Goal: Information Seeking & Learning: Learn about a topic

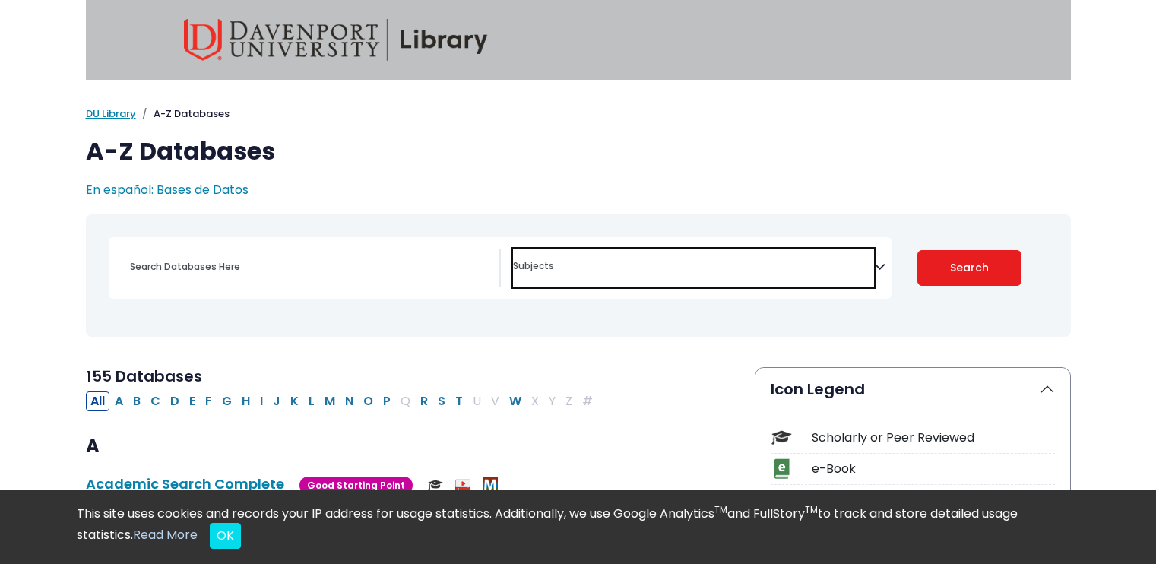
select select "Database Subject Filter"
click at [561, 268] on textarea "Search" at bounding box center [693, 268] width 361 height 12
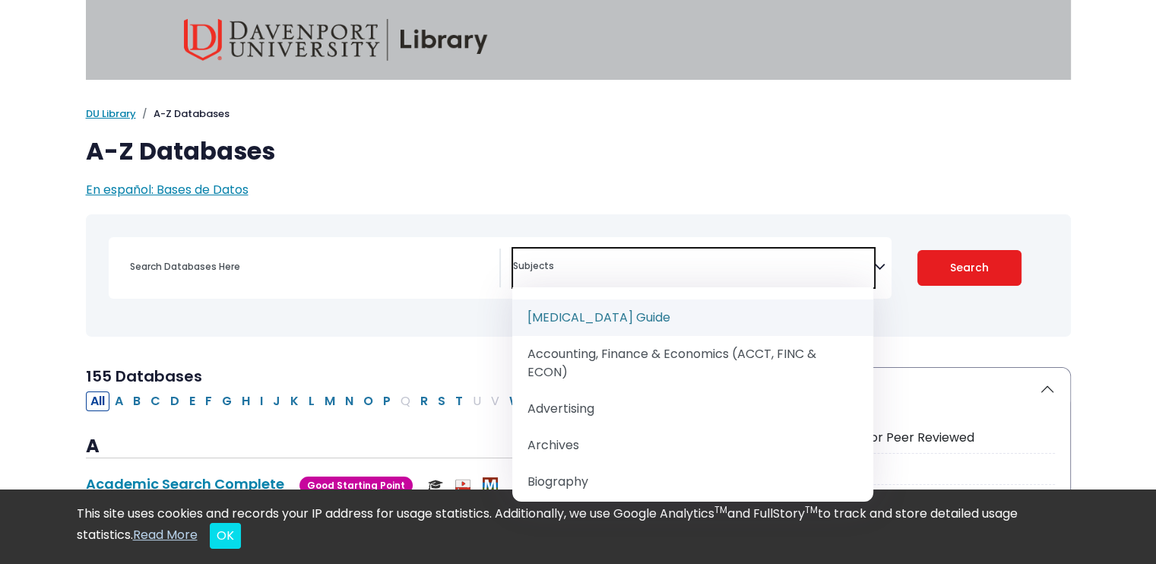
click at [561, 269] on textarea "Search" at bounding box center [693, 268] width 361 height 12
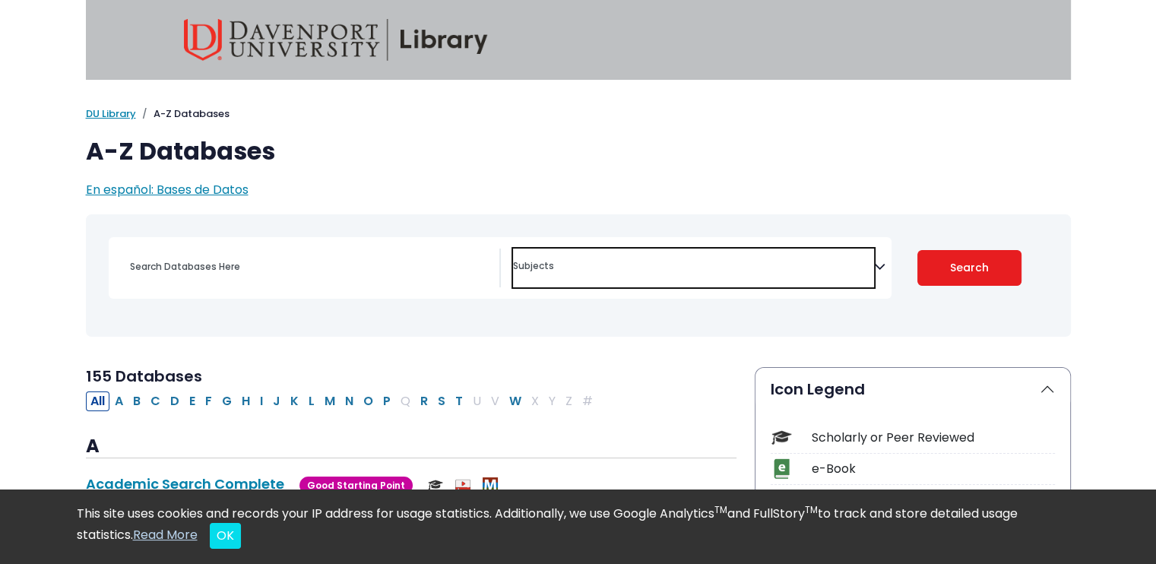
click at [544, 262] on textarea "Search" at bounding box center [693, 268] width 361 height 12
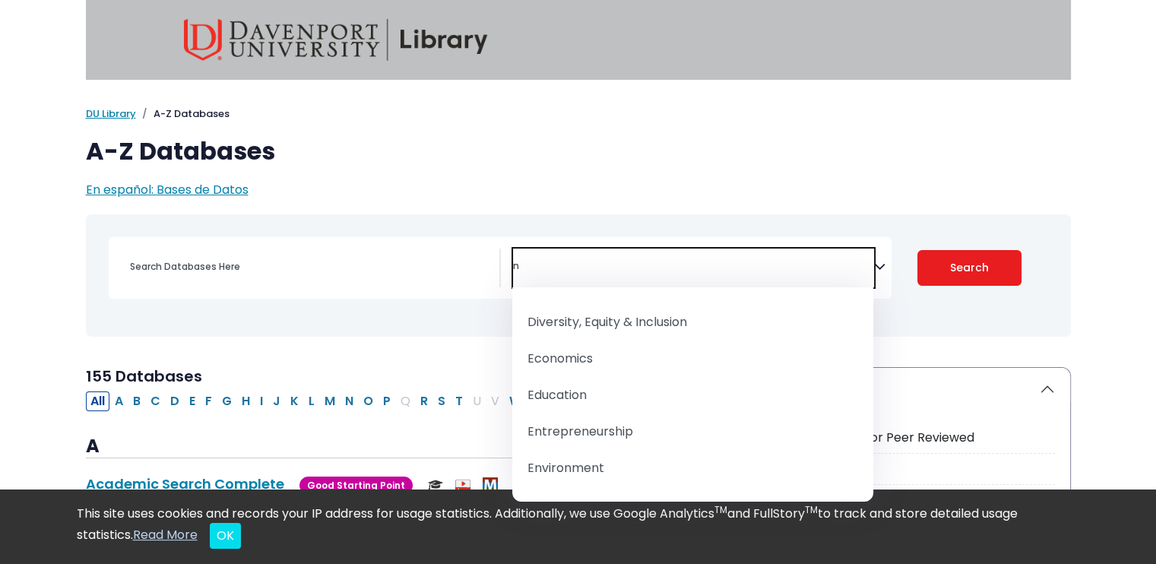
scroll to position [426, 0]
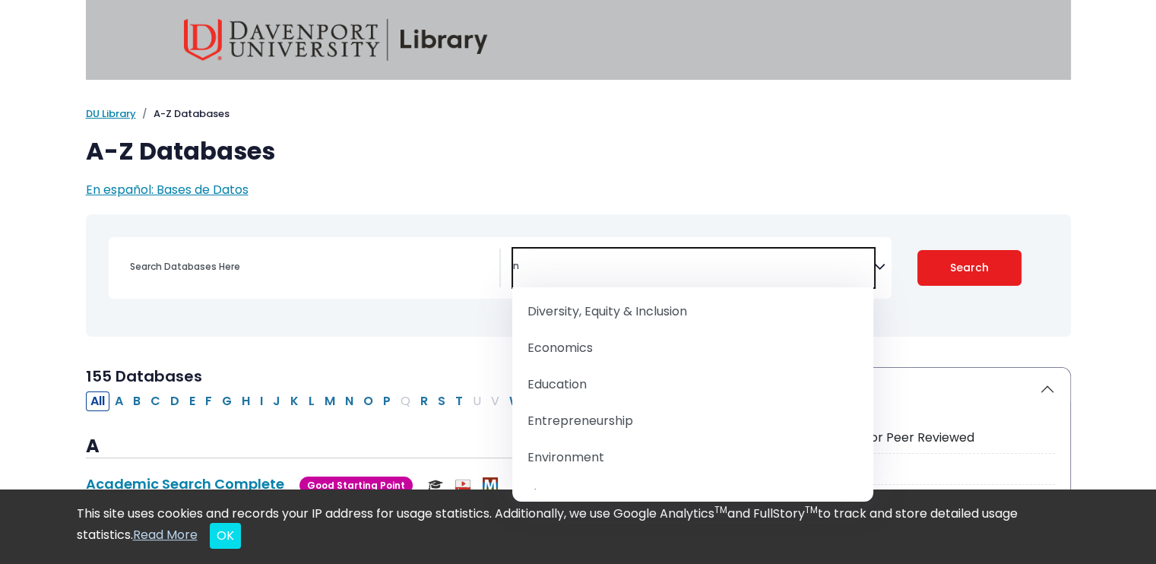
type textarea "n"
click at [869, 490] on span "[MEDICAL_DATA] Guide Accounting, Finance & Economics (ACCT, FINC & ECON) Advert…" at bounding box center [692, 394] width 361 height 214
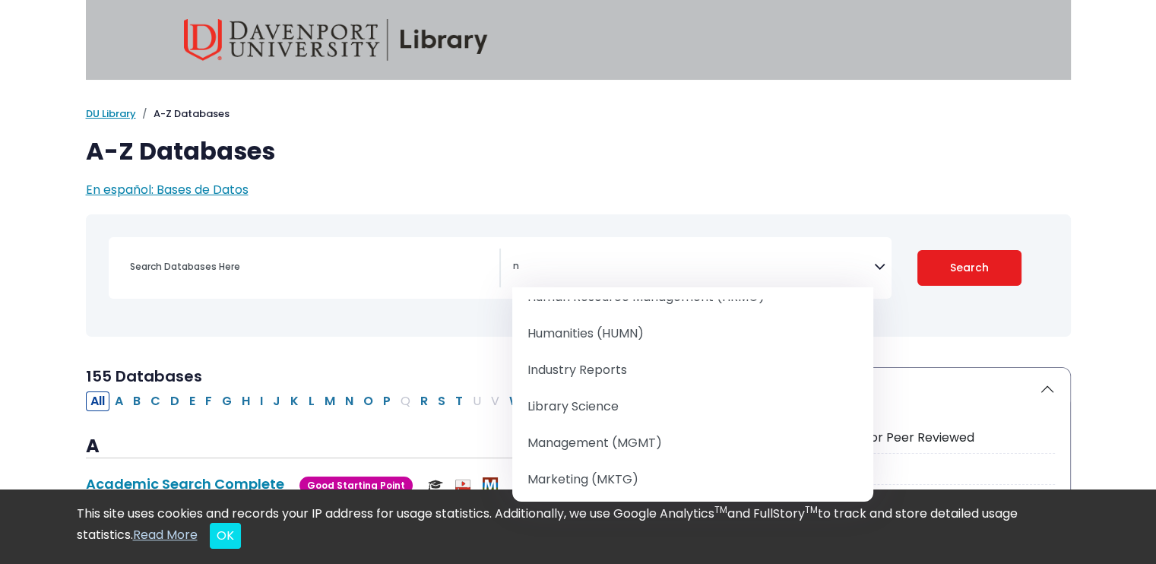
scroll to position [788, 0]
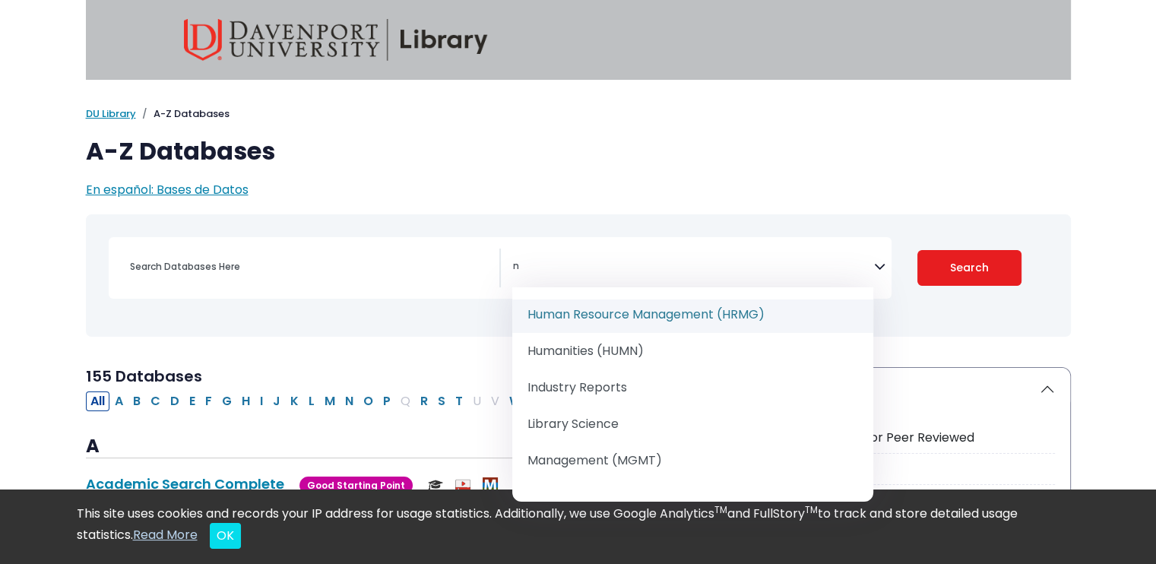
select select "219063"
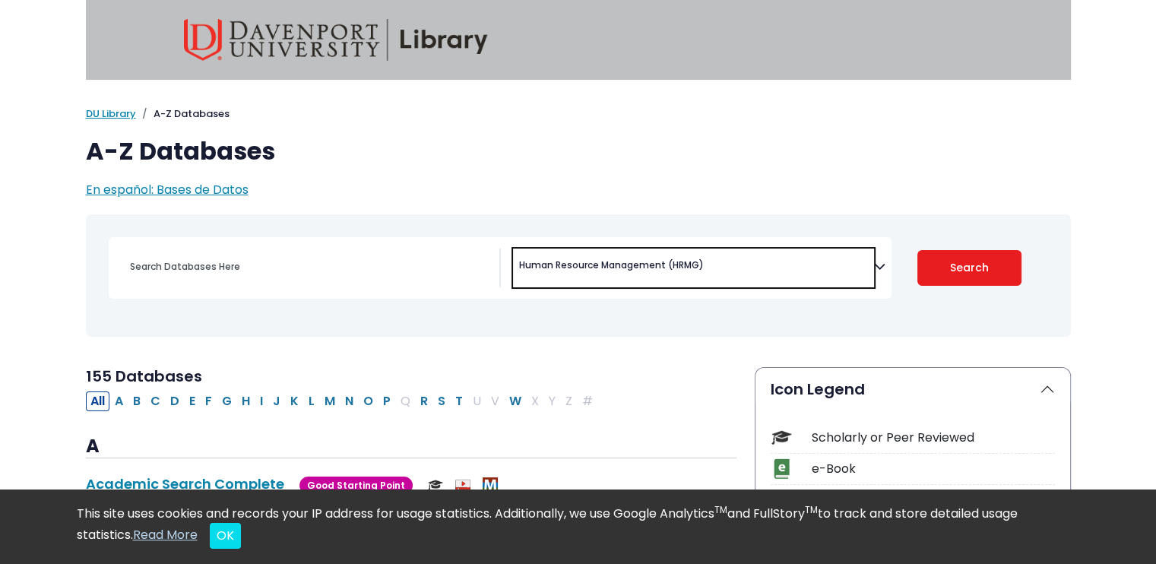
scroll to position [550, 0]
click at [967, 268] on button "Search" at bounding box center [970, 268] width 104 height 36
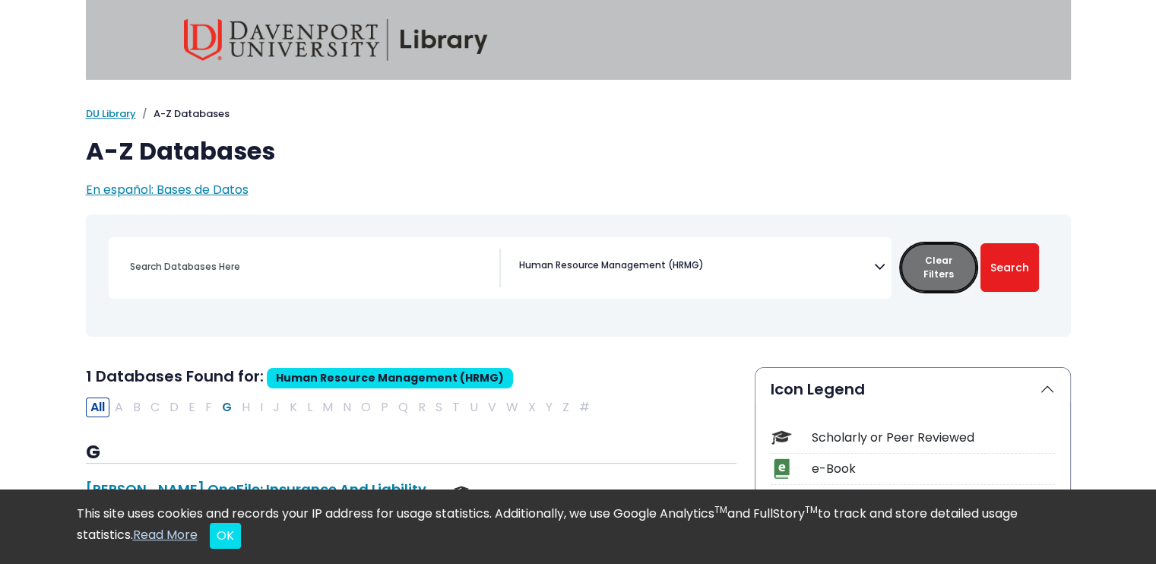
click at [941, 260] on button "Clear Filters" at bounding box center [939, 267] width 76 height 49
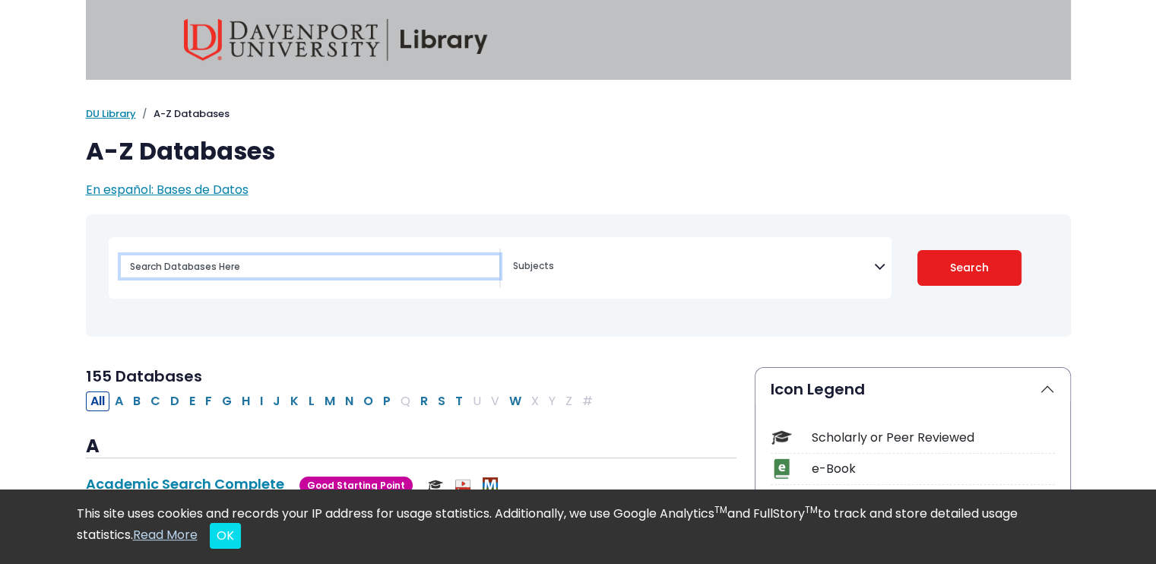
click at [280, 260] on input "Search database by title or keyword" at bounding box center [310, 266] width 379 height 22
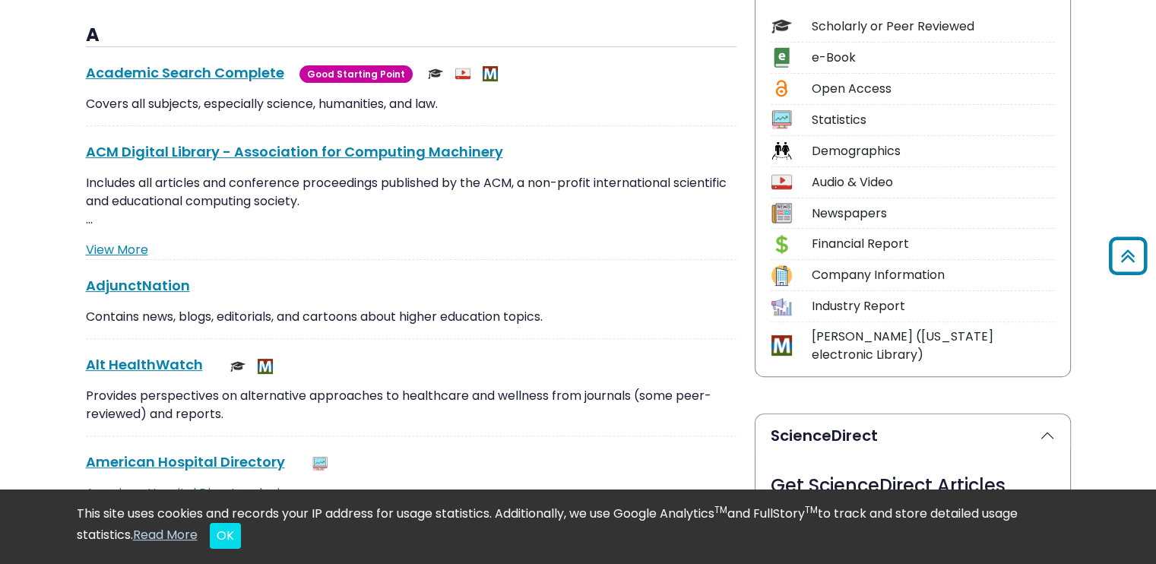
scroll to position [395, 0]
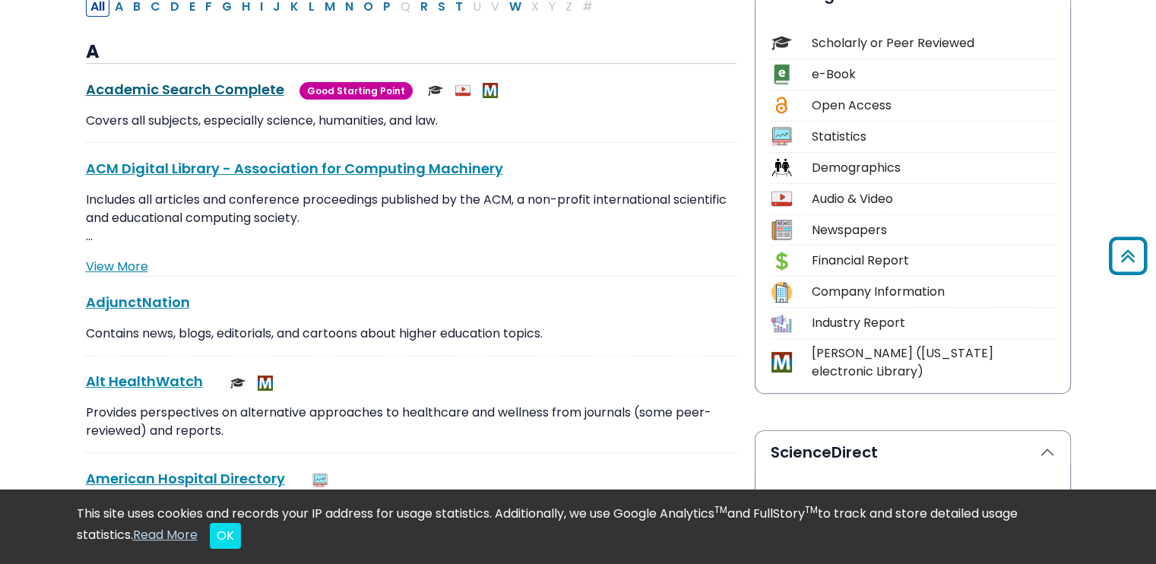
click at [185, 89] on link "Academic Search Complete This link opens in a new window" at bounding box center [185, 89] width 198 height 19
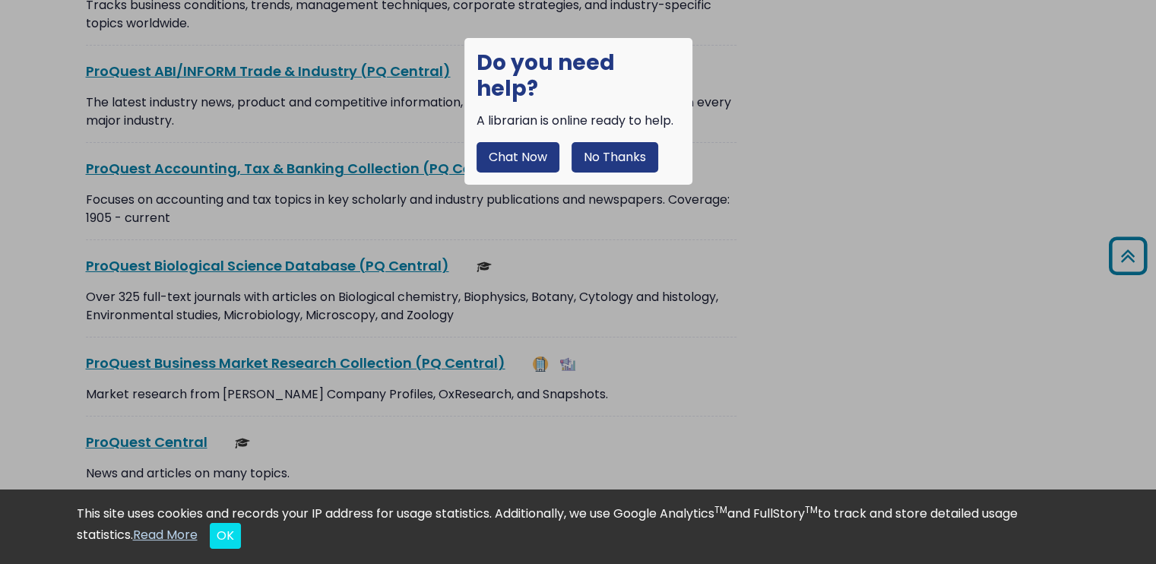
scroll to position [11251, 0]
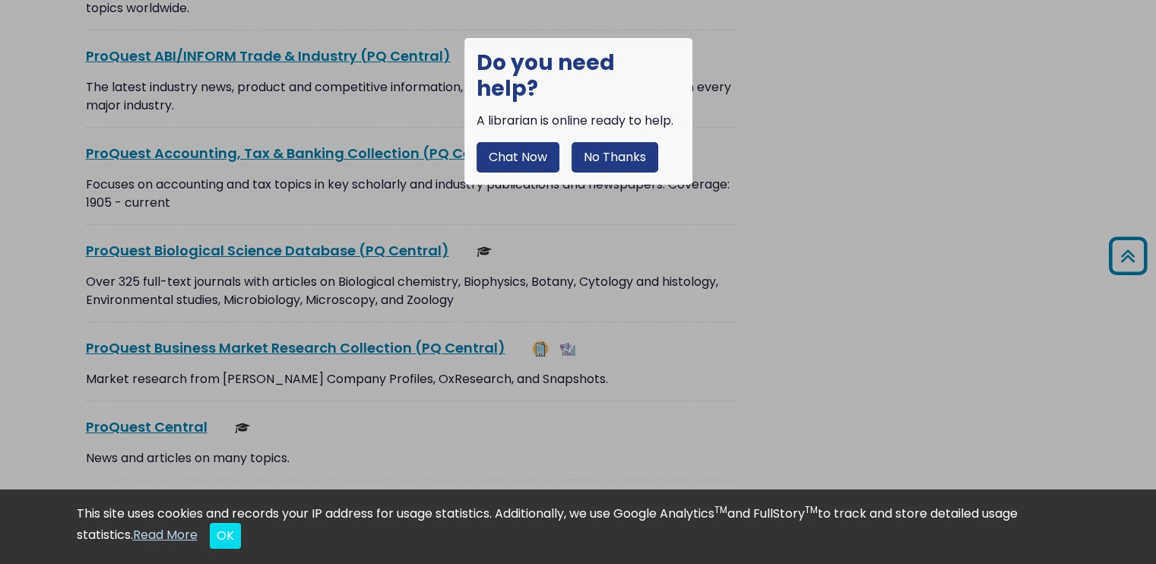
click at [1062, 210] on div at bounding box center [578, 282] width 1156 height 564
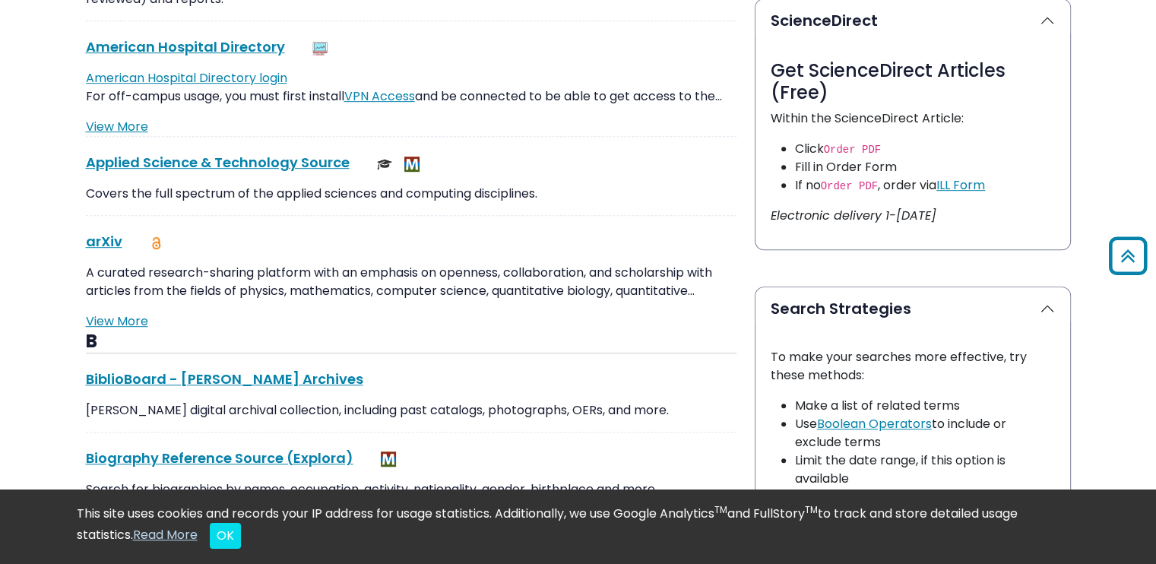
scroll to position [201, 0]
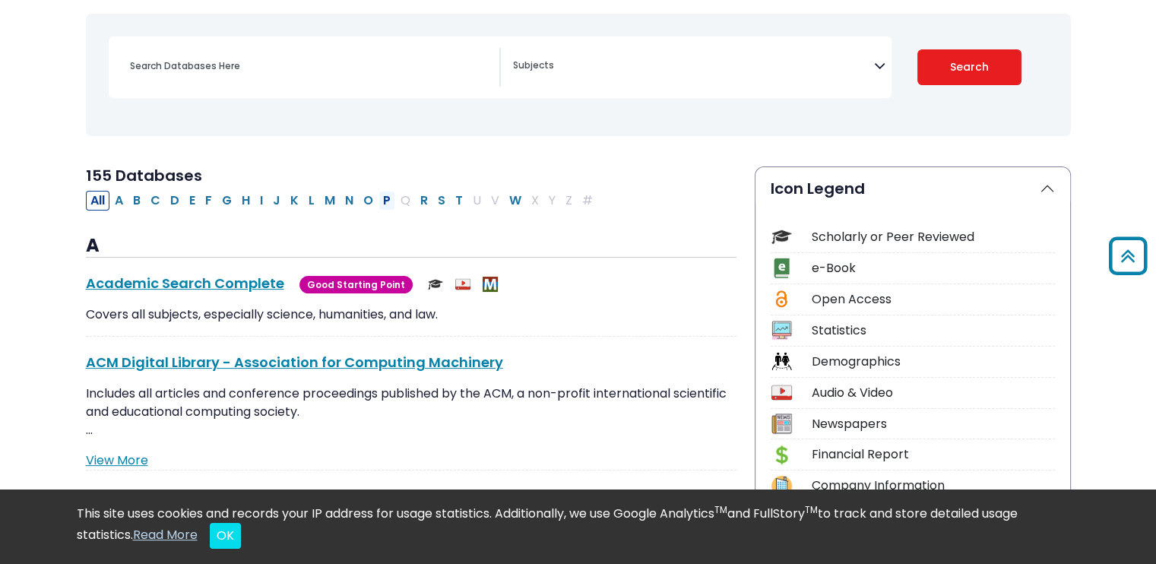
click at [379, 196] on button "P" at bounding box center [387, 201] width 17 height 20
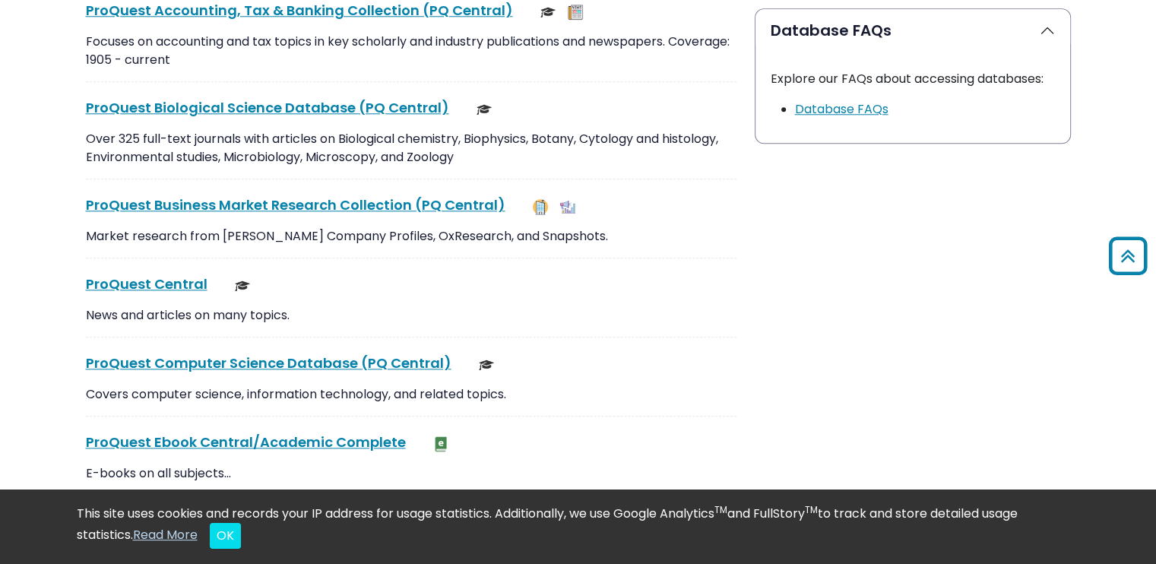
scroll to position [1618, 0]
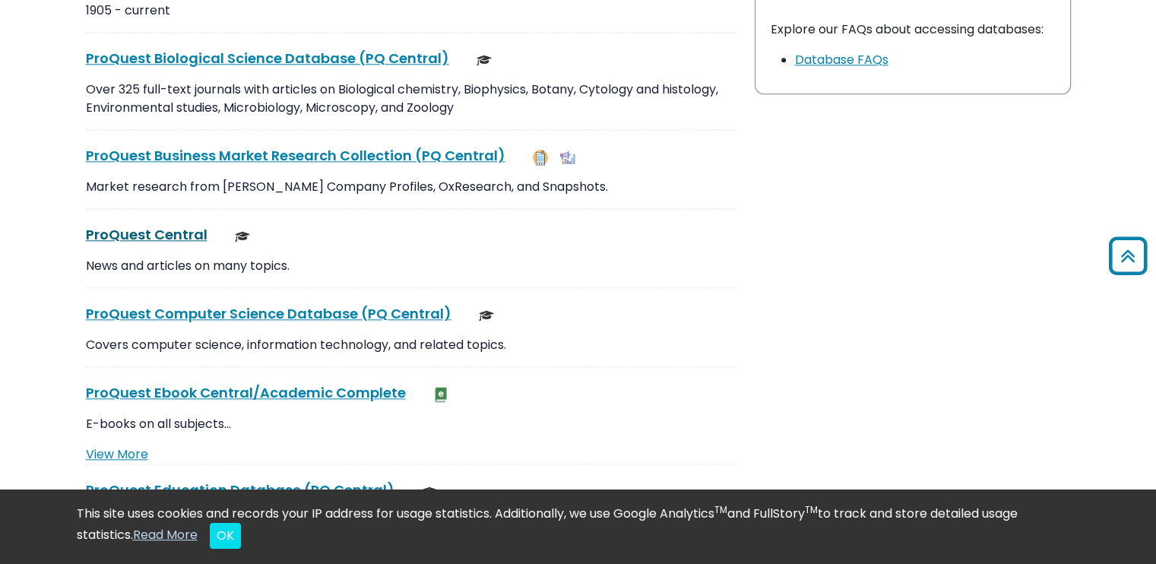
click at [144, 232] on link "ProQuest Central This link opens in a new window" at bounding box center [147, 234] width 122 height 19
click at [199, 383] on link "ProQuest Ebook Central/Academic Complete This link opens in a new window" at bounding box center [246, 392] width 320 height 19
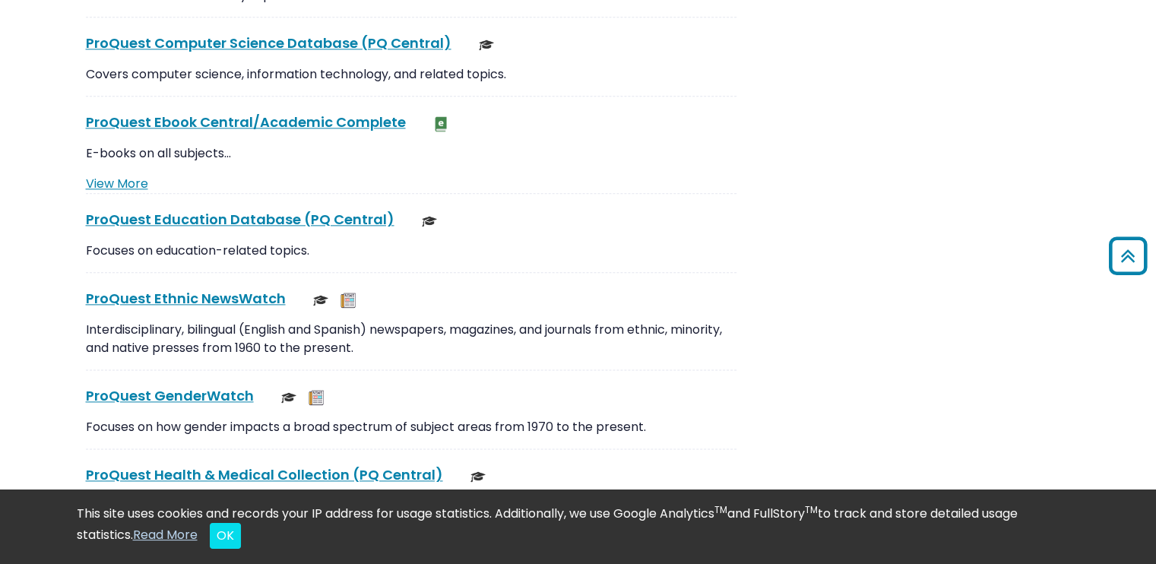
scroll to position [1897, 0]
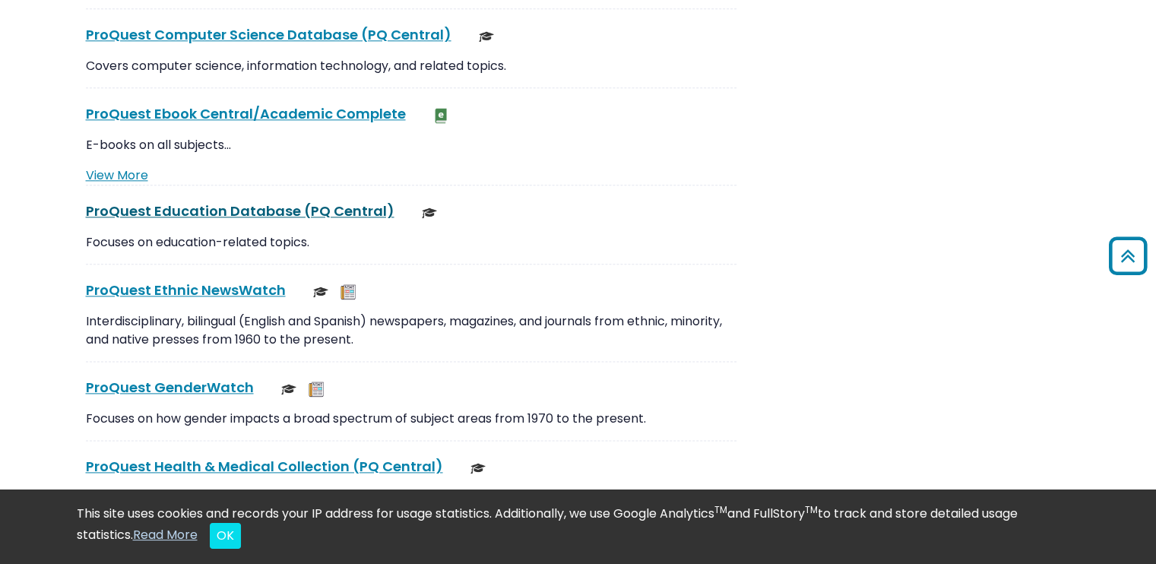
click at [166, 207] on link "ProQuest Education Database (PQ Central) This link opens in a new window" at bounding box center [240, 210] width 309 height 19
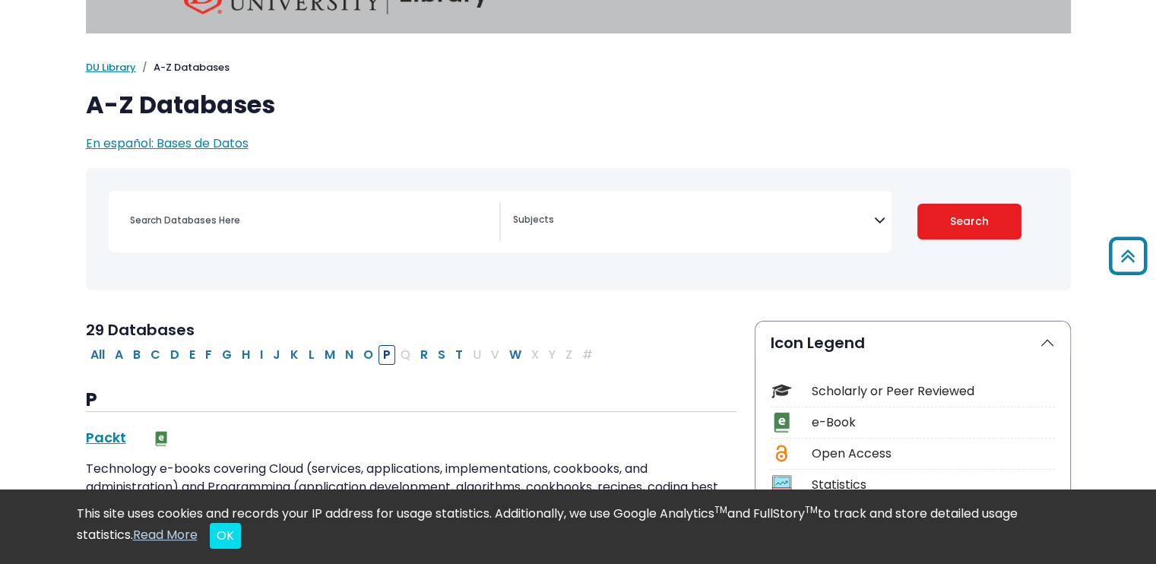
scroll to position [0, 0]
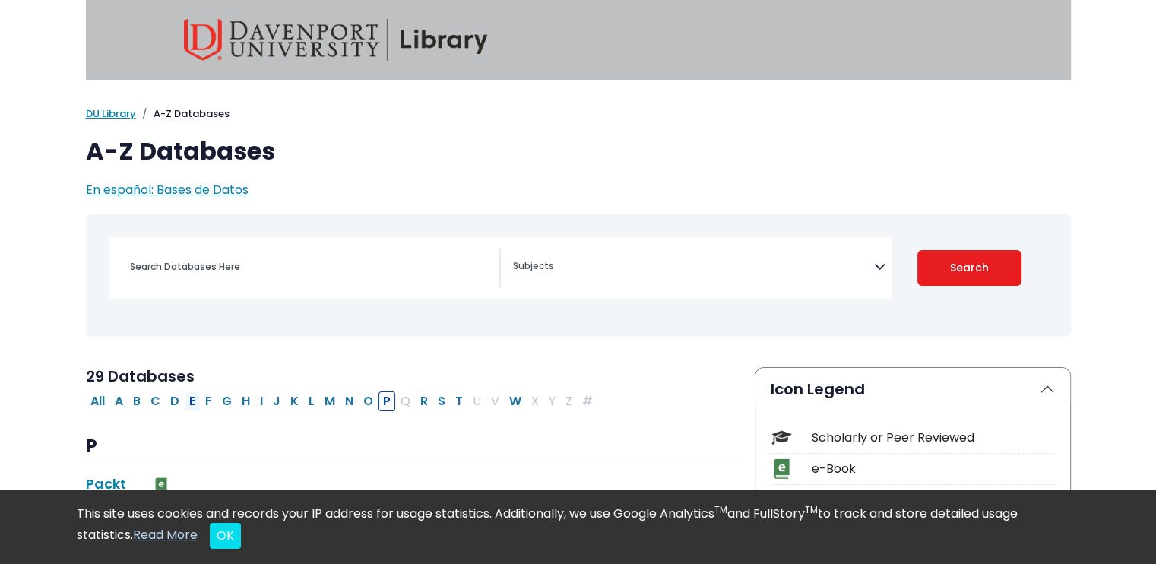
click at [187, 404] on button "E" at bounding box center [192, 401] width 15 height 20
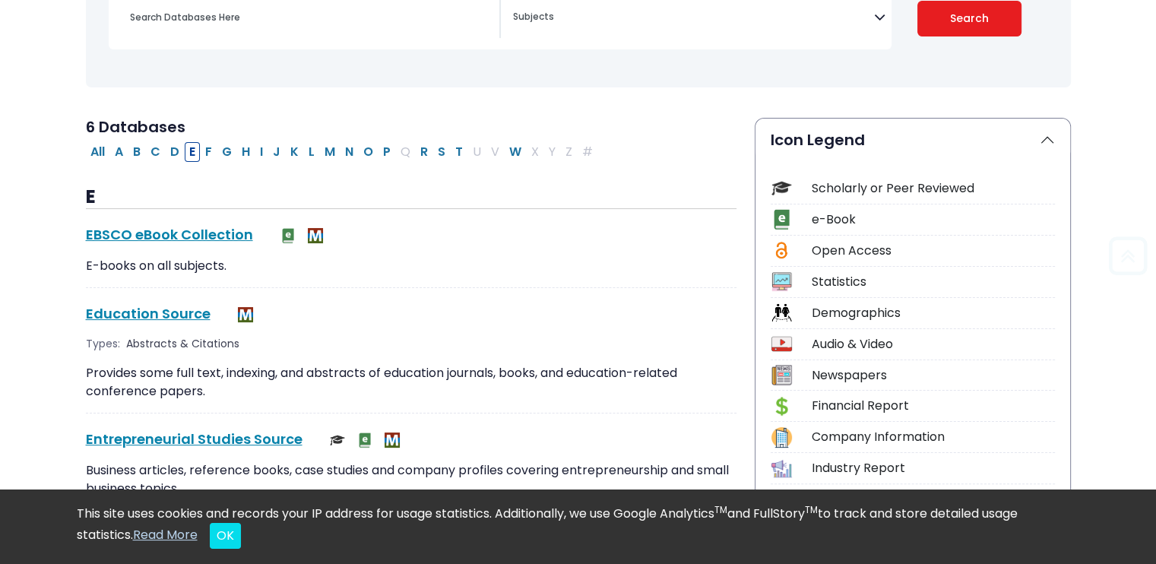
scroll to position [274, 0]
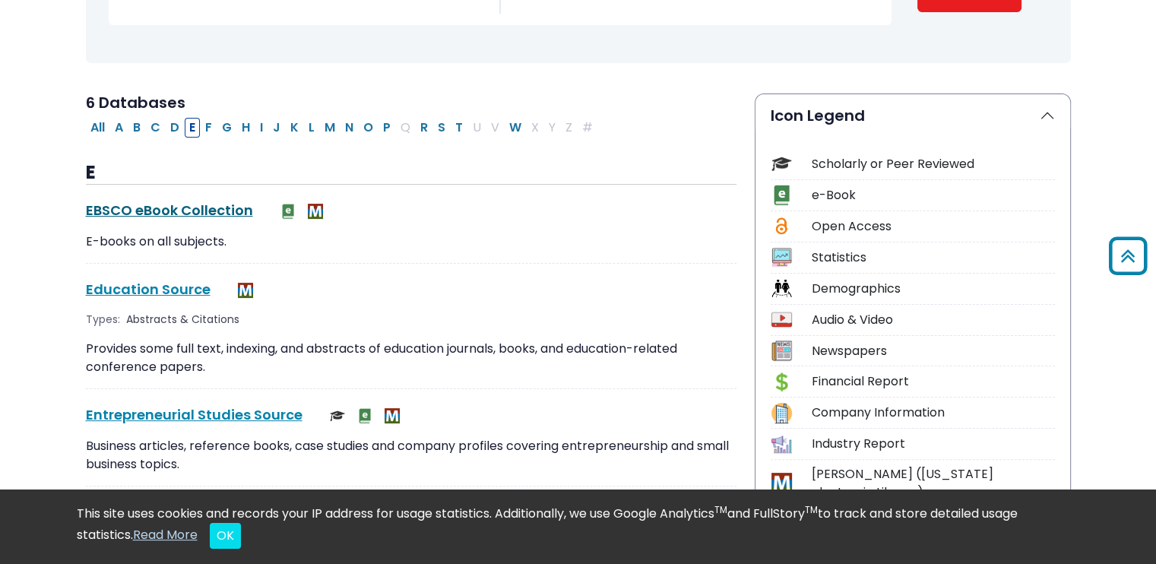
click at [198, 208] on link "EBSCO eBook Collection This link opens in a new window" at bounding box center [169, 210] width 167 height 19
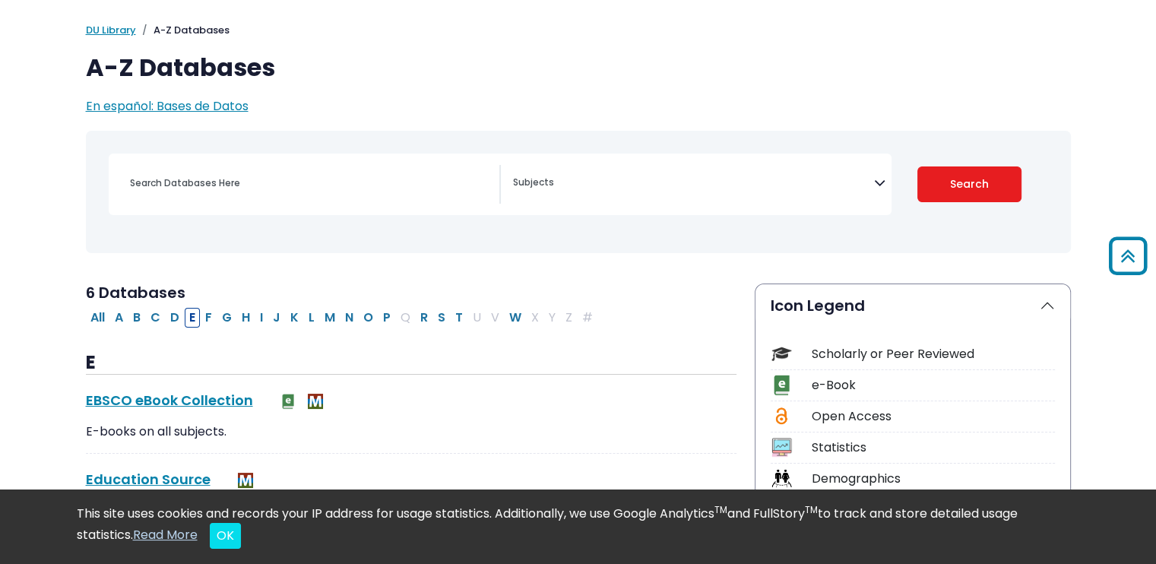
scroll to position [59, 0]
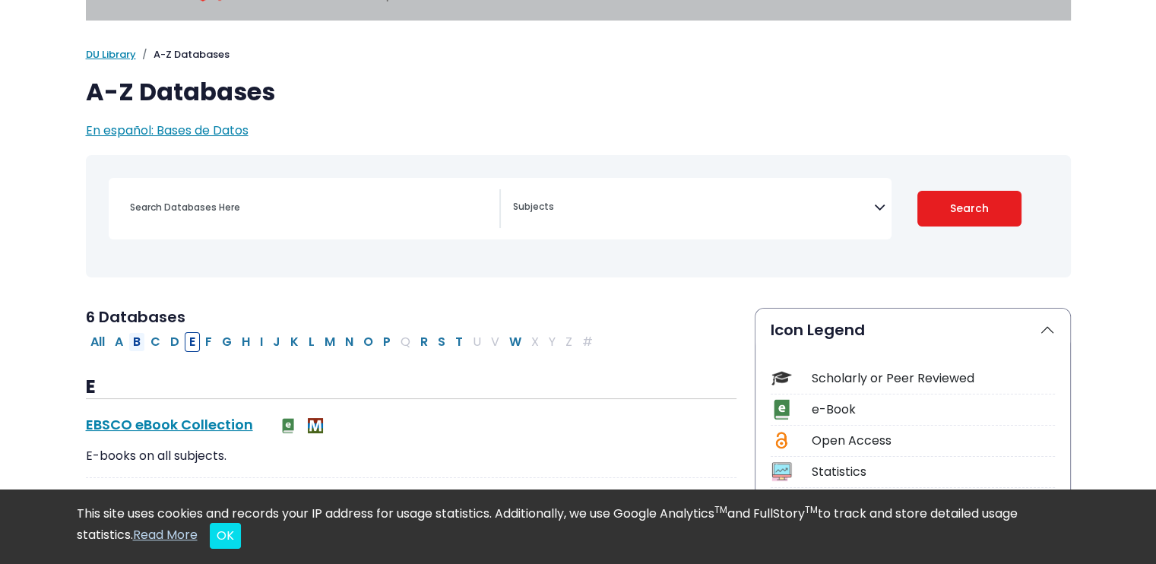
click at [140, 341] on button "B" at bounding box center [136, 342] width 17 height 20
select select "Database Subject Filter"
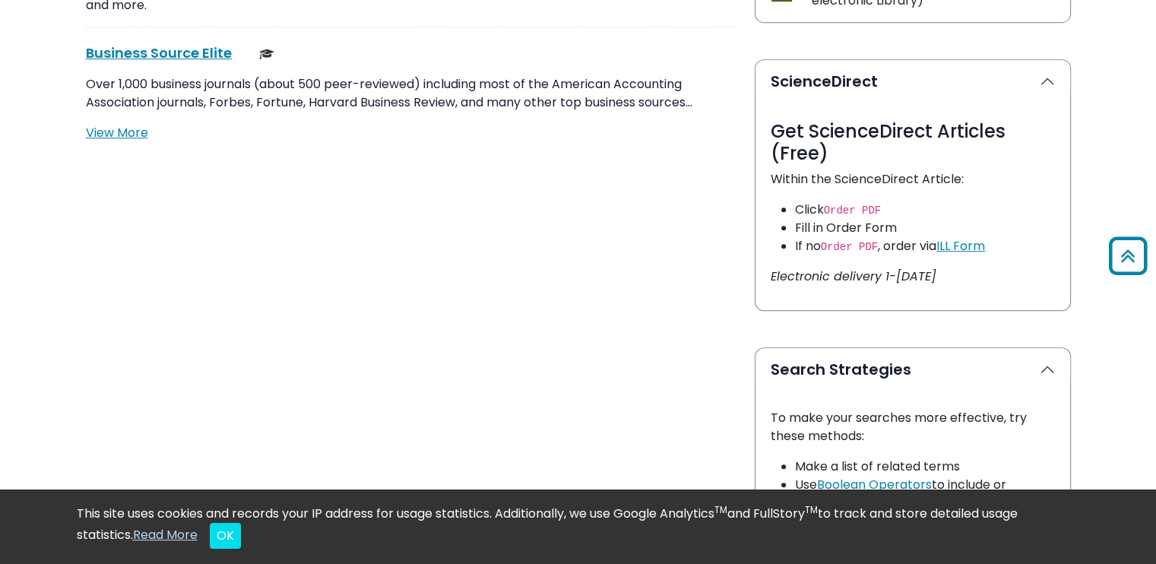
scroll to position [756, 0]
